Goal: Task Accomplishment & Management: Complete application form

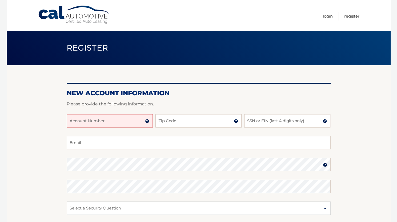
click at [115, 122] on input "Account Number" at bounding box center [110, 120] width 86 height 13
type input "44456004811"
click at [175, 120] on input "Zip Code" at bounding box center [198, 120] width 86 height 13
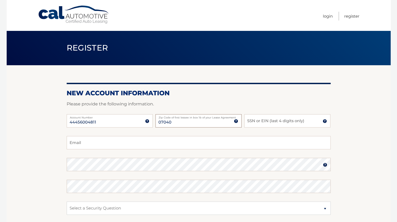
type input "07040"
type input "5772"
type input "chrislardaro@gmail.com"
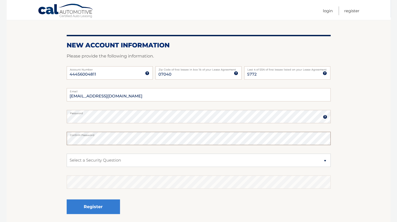
scroll to position [53, 0]
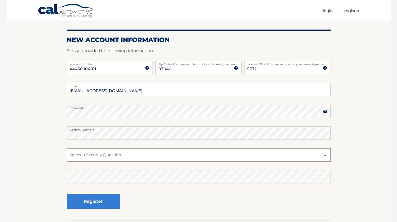
click at [192, 157] on select "Select a Security Question What was the name of your elementary school? What is…" at bounding box center [199, 154] width 264 height 13
select select "2"
click at [67, 148] on select "Select a Security Question What was the name of your elementary school? What is…" at bounding box center [199, 154] width 264 height 13
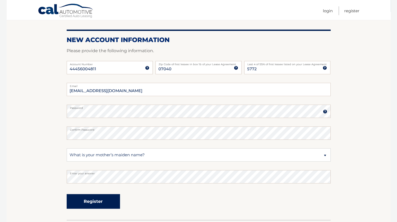
click at [85, 205] on button "Register" at bounding box center [93, 201] width 53 height 15
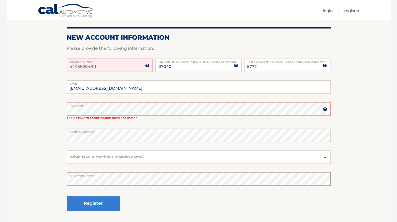
scroll to position [80, 0]
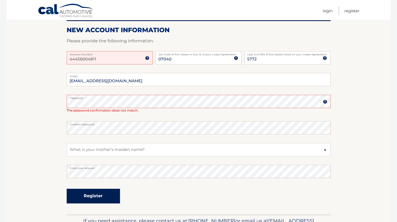
click at [97, 197] on button "Register" at bounding box center [93, 196] width 53 height 15
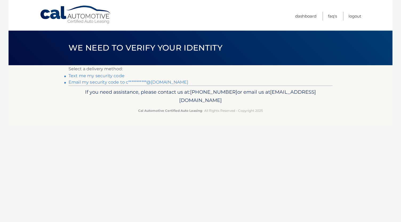
click at [81, 76] on link "Text me my security code" at bounding box center [96, 75] width 56 height 5
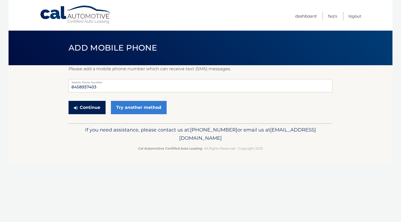
click at [83, 108] on button "Continue" at bounding box center [86, 107] width 37 height 13
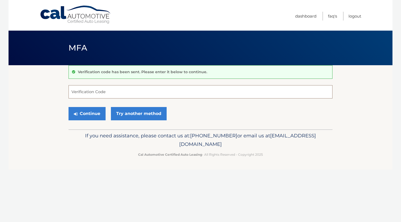
click at [99, 92] on input "Verification Code" at bounding box center [200, 91] width 264 height 13
type input "894120"
click at [84, 113] on button "Continue" at bounding box center [86, 113] width 37 height 13
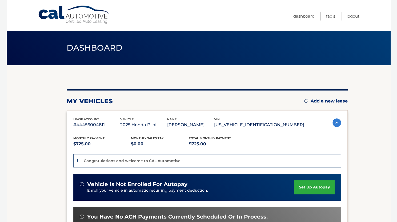
scroll to position [53, 0]
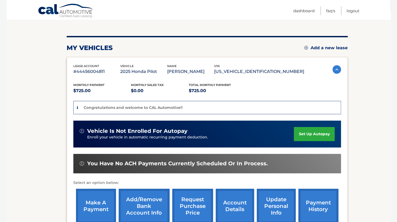
click at [317, 132] on link "set up autopay" at bounding box center [314, 134] width 41 height 14
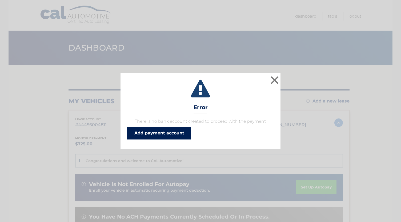
click at [160, 131] on link "Add payment account" at bounding box center [159, 133] width 64 height 13
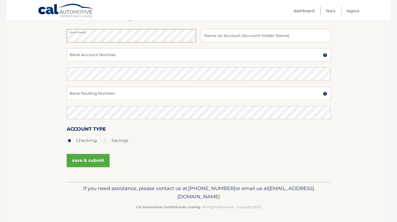
scroll to position [87, 0]
click at [124, 52] on input "Bank Account Number" at bounding box center [199, 54] width 264 height 13
click at [220, 40] on input "text" at bounding box center [265, 35] width 129 height 13
type input "[PERSON_NAME]"
click at [210, 58] on input "Bank Account Number" at bounding box center [199, 54] width 264 height 13
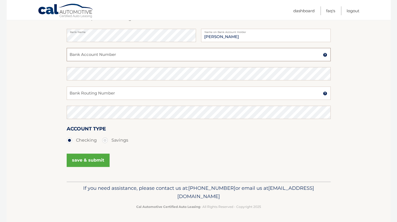
click at [212, 55] on input "Bank Account Number" at bounding box center [199, 54] width 264 height 13
type input "308884136"
click at [173, 95] on input "Bank Routing Number" at bounding box center [199, 93] width 264 height 13
type input "021000021"
click at [175, 120] on div "Confirm Bank Routing Number" at bounding box center [199, 115] width 264 height 19
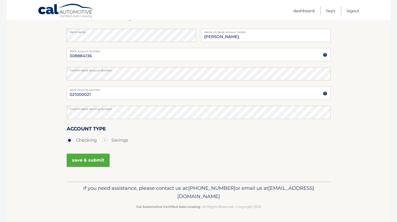
click at [83, 158] on button "save & submit" at bounding box center [88, 160] width 43 height 13
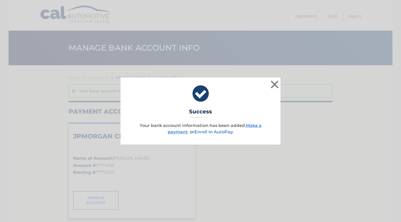
click at [212, 132] on link "Enroll In AutoPay" at bounding box center [213, 132] width 38 height 5
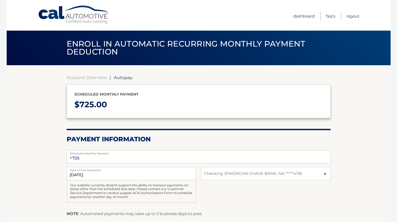
select select "OTQ0MzMxNTctMTVlYi00YzdkLThjMjktOWRiMzUwM2FhZWFh"
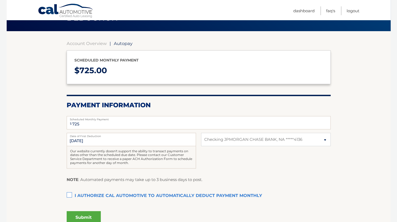
scroll to position [53, 0]
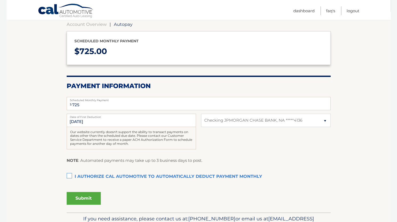
click at [70, 175] on label "I authorize cal automotive to automatically deduct payment monthly This checkbo…" at bounding box center [199, 177] width 264 height 11
click at [0, 0] on input "I authorize cal automotive to automatically deduct payment monthly This checkbo…" at bounding box center [0, 0] width 0 height 0
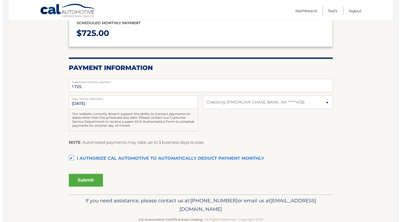
scroll to position [84, 0]
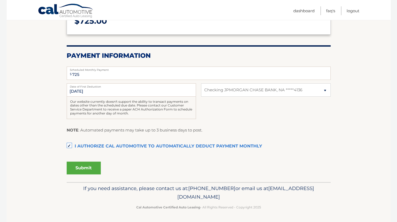
click at [90, 166] on button "Submit" at bounding box center [84, 168] width 34 height 13
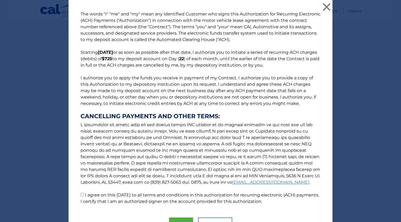
click at [85, 196] on label "I agree on this 09/05/2025 to all terms and conditions in this authorization fo…" at bounding box center [199, 198] width 238 height 11
click at [84, 196] on input "I agree on this 09/05/2025 to all terms and conditions in this authorization fo…" at bounding box center [81, 194] width 3 height 3
checkbox input "true"
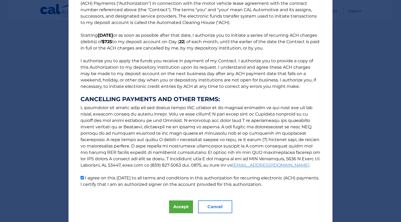
scroll to position [29, 0]
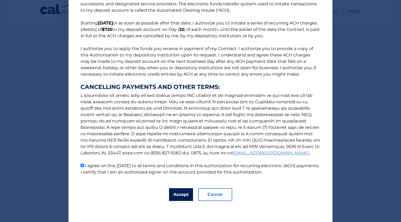
click at [174, 201] on button "Accept" at bounding box center [181, 194] width 24 height 13
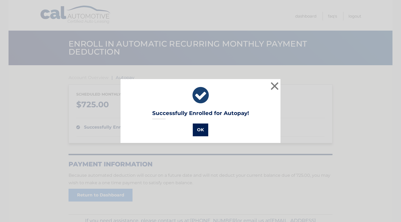
click at [198, 131] on button "OK" at bounding box center [200, 130] width 15 height 13
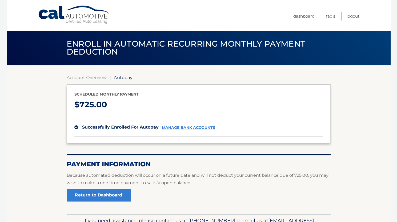
scroll to position [32, 0]
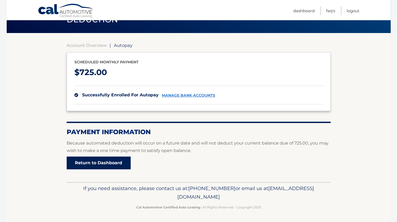
click at [99, 162] on link "Return to Dashboard" at bounding box center [99, 163] width 64 height 13
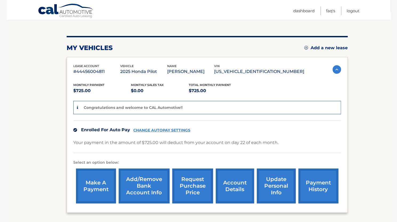
scroll to position [100, 0]
